Goal: Register for event/course

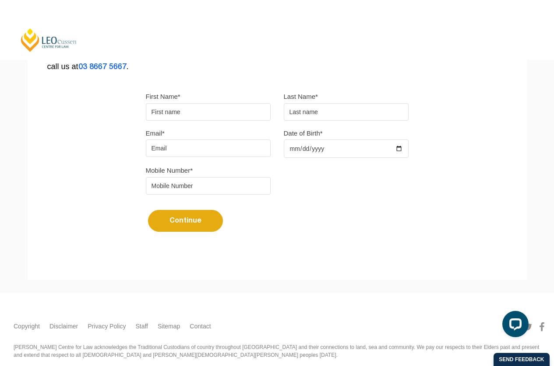
click at [178, 111] on input "First Name*" at bounding box center [208, 112] width 125 height 18
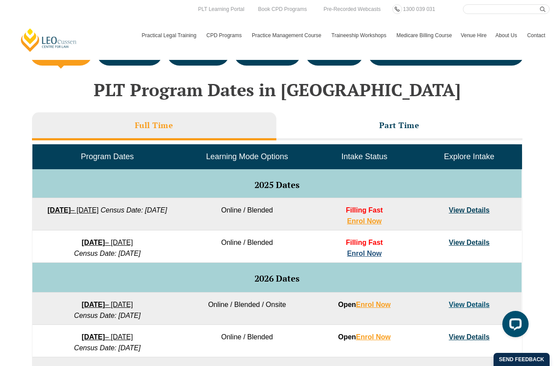
click at [370, 251] on link "Enrol Now" at bounding box center [364, 253] width 35 height 7
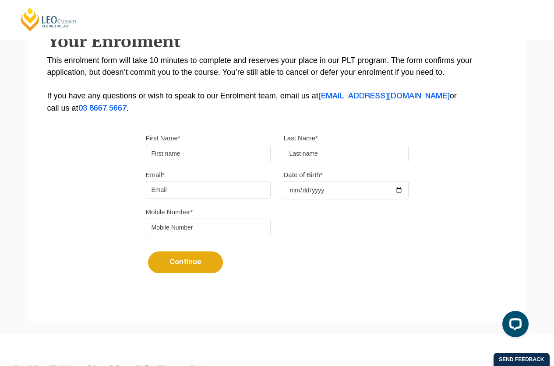
scroll to position [168, 0]
click at [193, 149] on input "First Name*" at bounding box center [208, 153] width 125 height 18
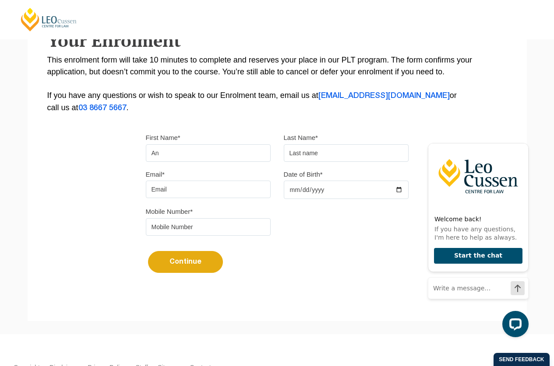
click at [205, 148] on input "An" at bounding box center [208, 153] width 125 height 18
type input "Andrew"
click at [310, 153] on input "text" at bounding box center [346, 153] width 125 height 18
type input "Dickinson"
click at [187, 184] on input "Email*" at bounding box center [208, 190] width 125 height 18
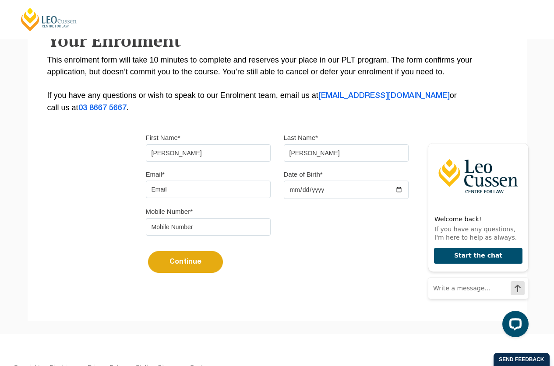
click at [385, 253] on div "Continue It looks like you’ve previously started an application. You can pick u…" at bounding box center [277, 258] width 263 height 33
